Goal: Answer question/provide support

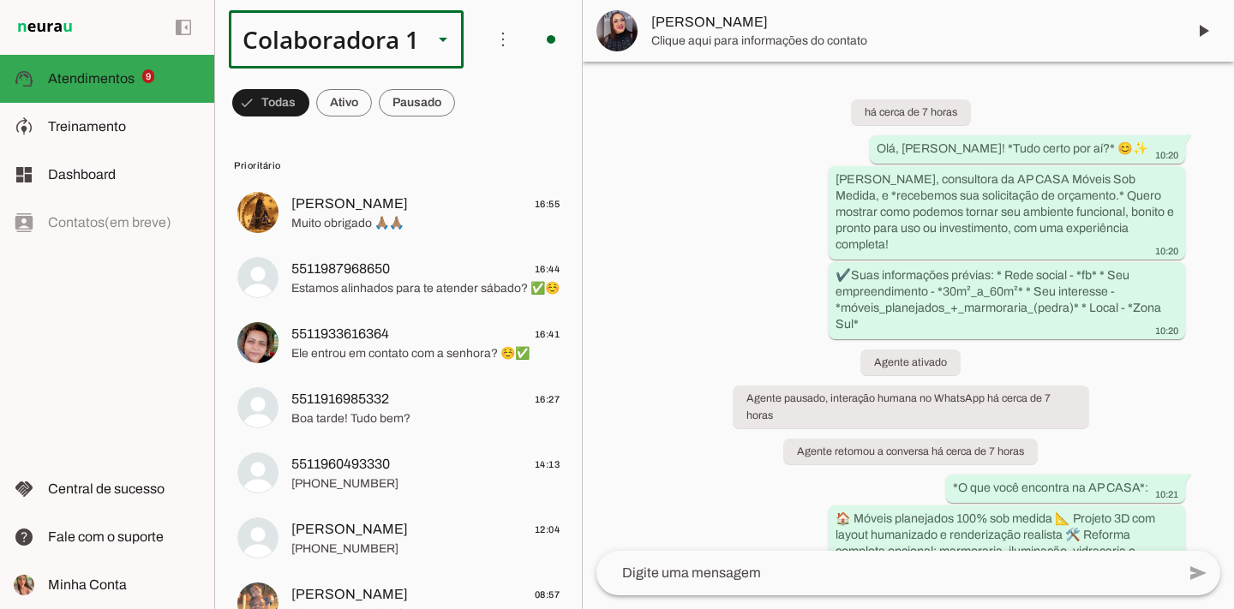
click at [387, 63] on div "Colaboradora 1" at bounding box center [324, 39] width 190 height 58
click at [471, 120] on slot at bounding box center [575, 109] width 209 height 21
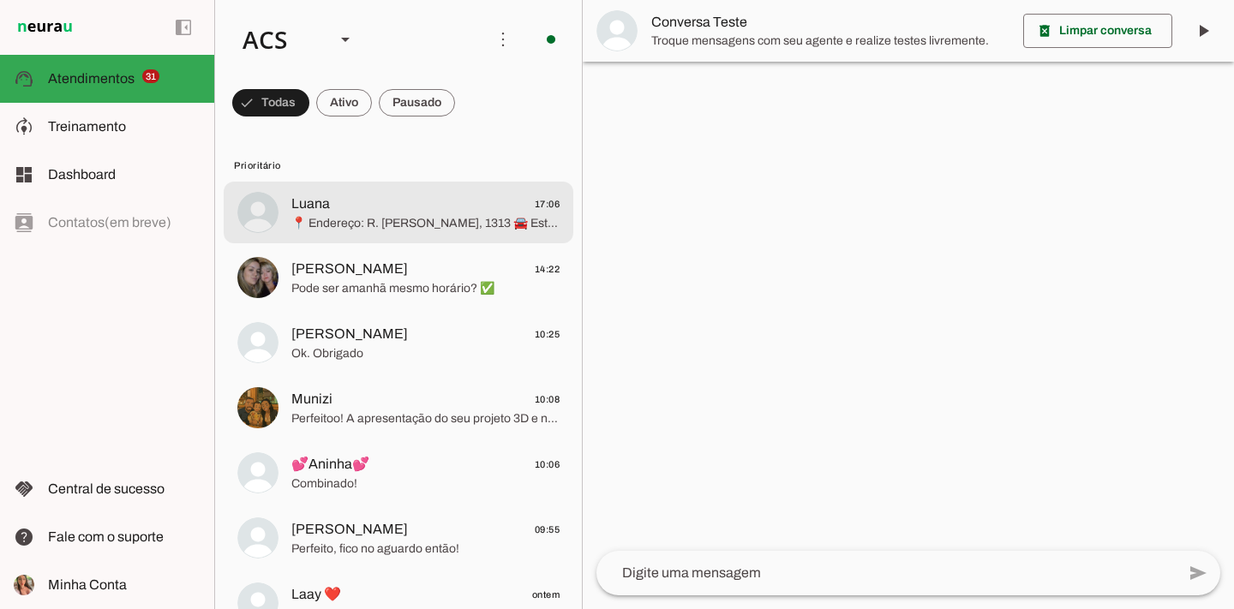
click at [414, 238] on md-item "Luana 17:06 📍 Endereço: R. [PERSON_NAME], 1313 🚘 Estacionamento na frente da lo…" at bounding box center [399, 213] width 350 height 62
